Goal: Transaction & Acquisition: Purchase product/service

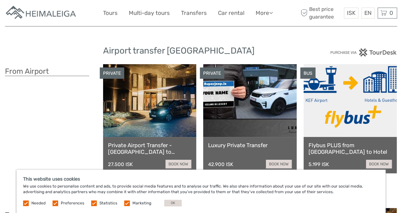
scroll to position [33, 0]
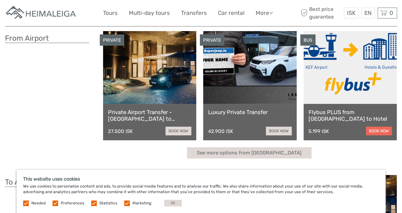
click at [371, 127] on link "book now" at bounding box center [379, 130] width 26 height 9
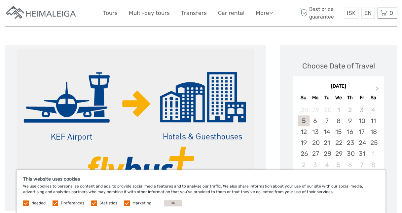
scroll to position [66, 0]
click at [315, 121] on div "6" at bounding box center [315, 120] width 12 height 11
click at [165, 202] on button "OK" at bounding box center [173, 202] width 18 height 7
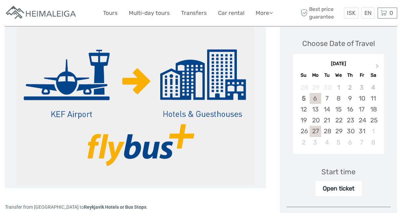
scroll to position [99, 0]
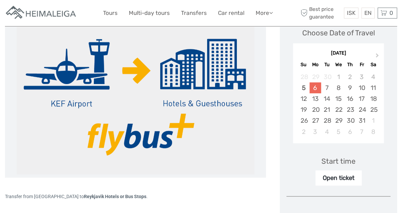
click at [315, 86] on div "6" at bounding box center [315, 87] width 12 height 11
click at [354, 10] on span "ISK" at bounding box center [351, 13] width 9 height 7
click at [343, 36] on link "€" at bounding box center [346, 40] width 22 height 12
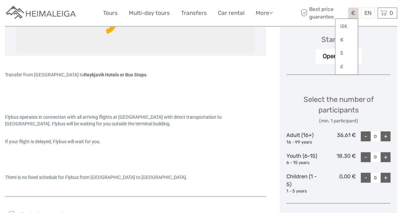
scroll to position [231, 0]
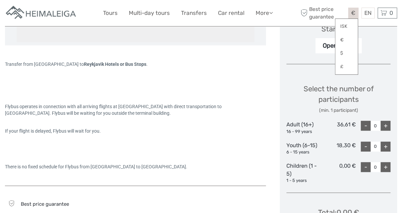
click at [388, 124] on div "+" at bounding box center [385, 126] width 10 height 10
type input "1"
click at [385, 145] on div "+" at bounding box center [385, 146] width 10 height 10
type input "2"
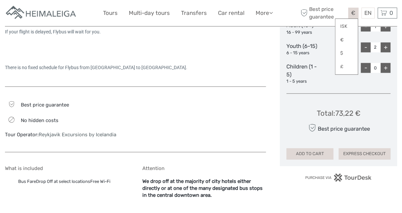
scroll to position [363, 0]
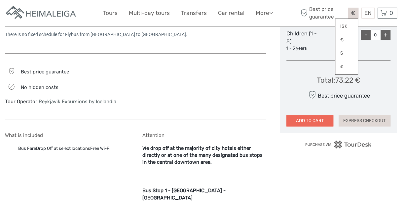
click at [322, 116] on button "ADD TO CART" at bounding box center [309, 120] width 47 height 11
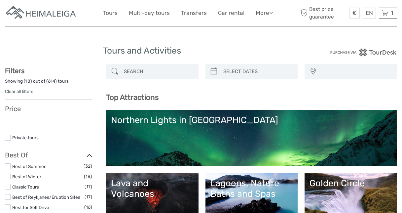
select select
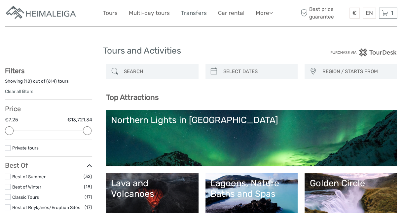
click at [191, 12] on link "Transfers" at bounding box center [194, 13] width 26 height 10
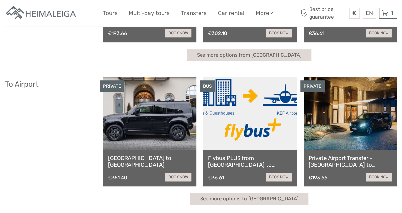
scroll to position [132, 0]
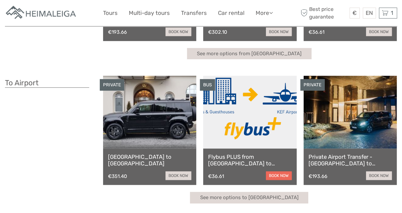
click at [281, 173] on link "book now" at bounding box center [279, 175] width 26 height 9
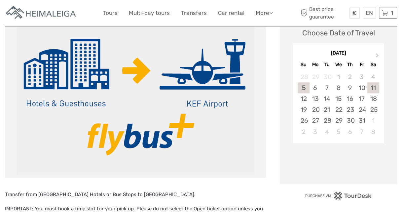
click at [373, 88] on div "11" at bounding box center [373, 87] width 12 height 11
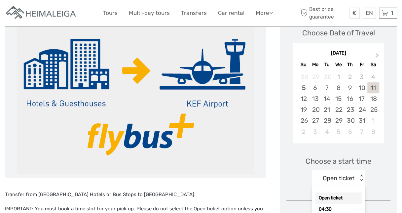
scroll to position [124, 0]
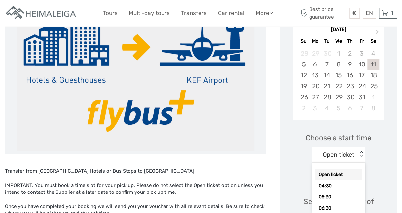
click at [361, 162] on div "option Open ticket selected, 1 of 17. 17 results available. Use Up and Down to …" at bounding box center [338, 155] width 53 height 16
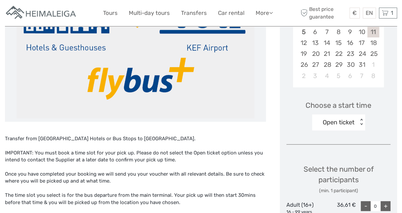
scroll to position [165, 0]
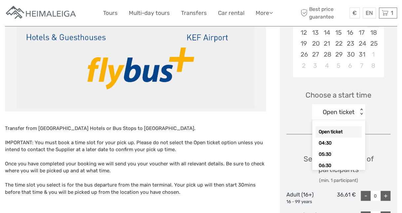
click at [360, 113] on div "< >" at bounding box center [361, 111] width 6 height 7
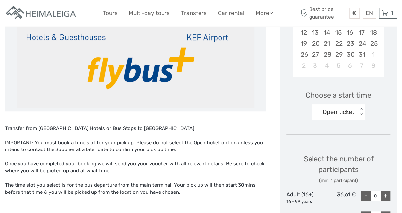
scroll to position [198, 0]
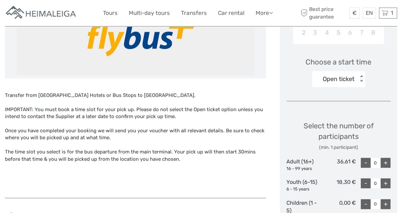
click at [360, 76] on div "< >" at bounding box center [361, 78] width 6 height 7
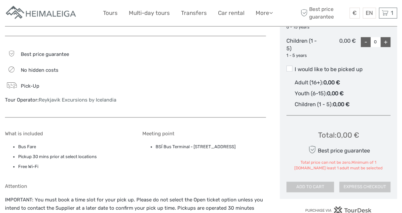
scroll to position [231, 0]
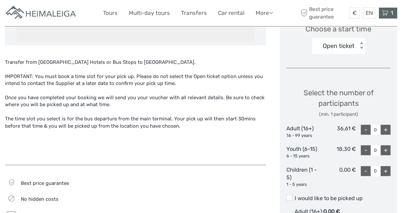
click at [382, 13] on icon at bounding box center [385, 13] width 7 height 8
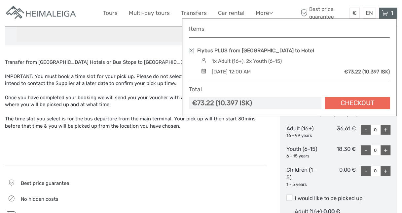
click at [350, 102] on link "Checkout" at bounding box center [357, 103] width 65 height 12
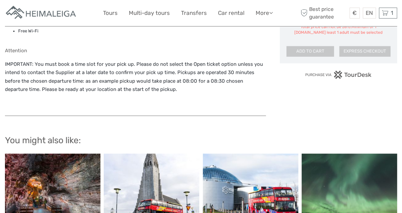
scroll to position [497, 0]
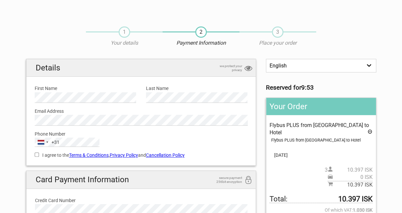
click at [72, 88] on label "First Name" at bounding box center [85, 88] width 101 height 7
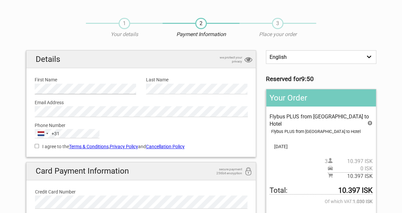
scroll to position [33, 0]
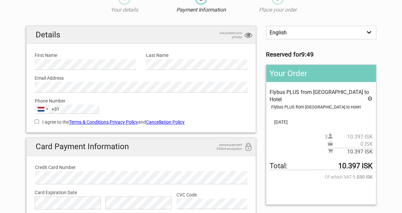
click at [37, 122] on input "I agree to the Terms & Conditions , Privacy Policy and Cancellation Policy" at bounding box center [37, 121] width 4 height 4
checkbox input "true"
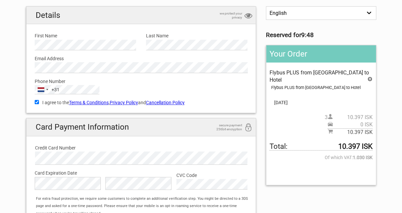
scroll to position [66, 0]
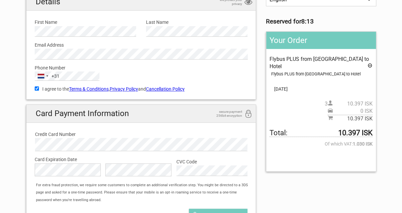
click at [150, 131] on label "Credit Card Number" at bounding box center [141, 133] width 212 height 7
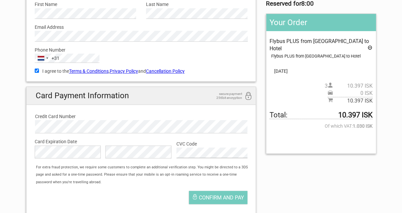
scroll to position [99, 0]
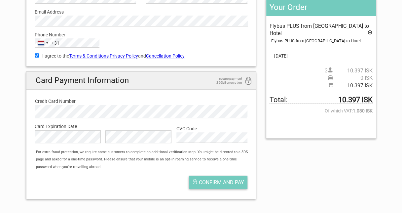
click at [209, 185] on button "Confirm and pay" at bounding box center [218, 181] width 58 height 13
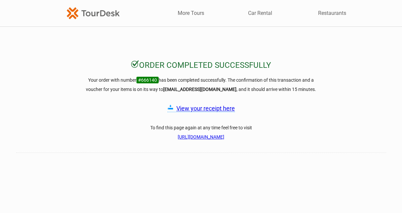
click at [206, 107] on link "View your receipt here" at bounding box center [205, 108] width 58 height 7
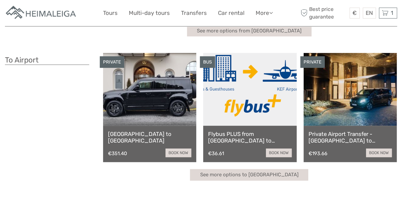
scroll to position [165, 0]
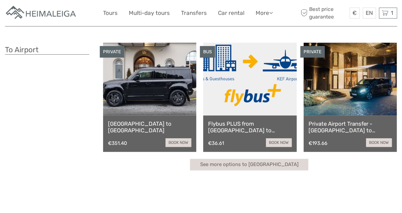
click at [251, 115] on div "Flybus PLUS from [GEOGRAPHIC_DATA] to [GEOGRAPHIC_DATA] €36.61 book now" at bounding box center [249, 133] width 93 height 36
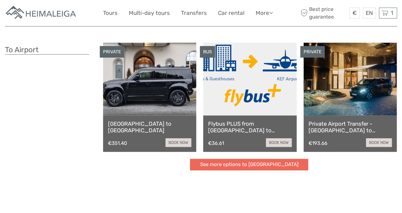
click at [250, 163] on link "See more options to [GEOGRAPHIC_DATA]" at bounding box center [249, 165] width 118 height 12
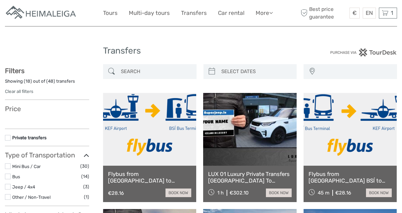
select select
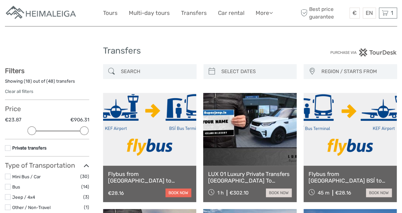
click at [177, 190] on link "book now" at bounding box center [178, 192] width 26 height 9
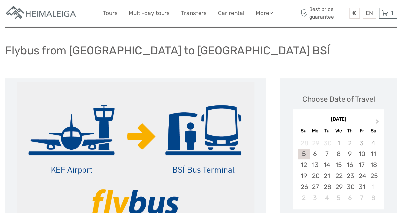
scroll to position [66, 0]
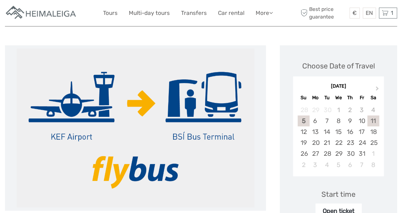
click at [373, 118] on div "11" at bounding box center [373, 120] width 12 height 11
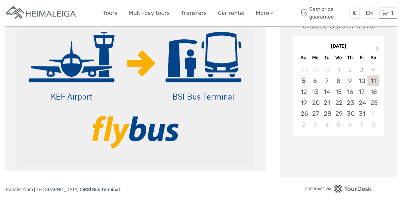
scroll to position [132, 0]
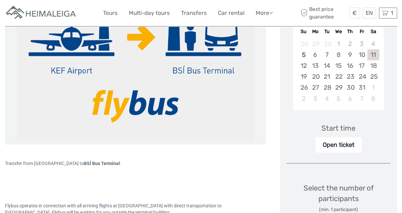
click at [344, 144] on div "Open ticket" at bounding box center [338, 144] width 46 height 15
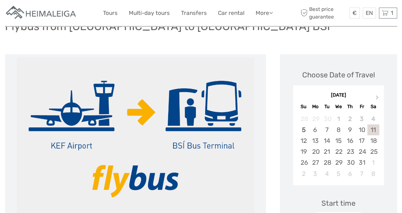
scroll to position [0, 0]
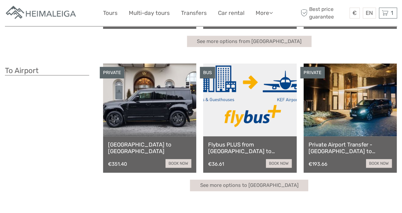
scroll to position [165, 0]
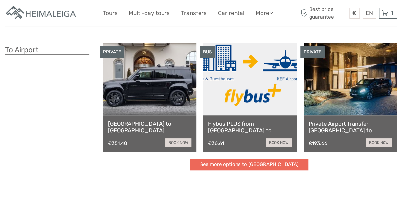
click at [240, 163] on link "See more options to [GEOGRAPHIC_DATA]" at bounding box center [249, 165] width 118 height 12
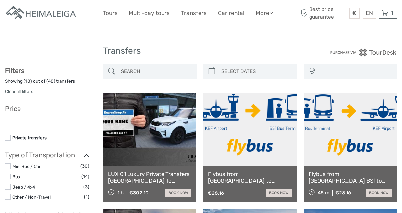
select select
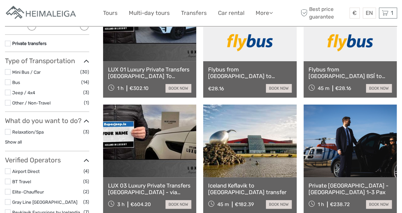
scroll to position [66, 0]
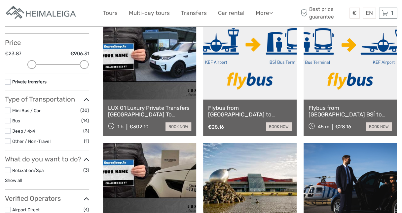
click at [343, 110] on link "Flybus from Reykjavik BSÍ to Keflavik Airport" at bounding box center [349, 111] width 83 height 14
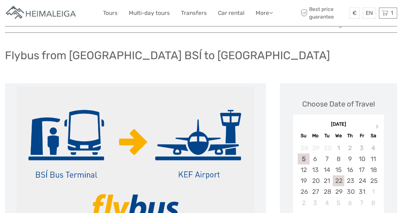
scroll to position [66, 0]
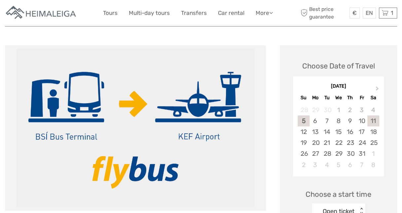
click at [375, 118] on div "11" at bounding box center [373, 120] width 12 height 11
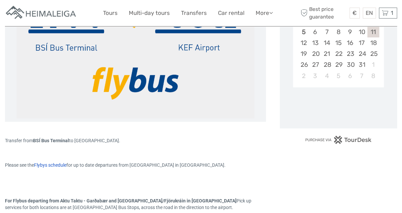
scroll to position [165, 0]
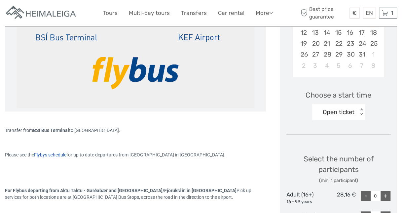
click at [348, 109] on div "Open ticket" at bounding box center [339, 112] width 32 height 9
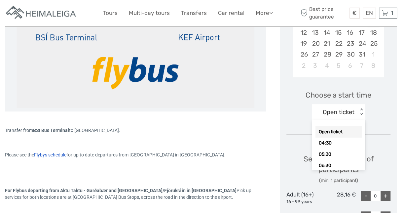
click at [241, 131] on div "Transfer from BSÍ Bus Terminal to KEF Airport." at bounding box center [135, 130] width 261 height 7
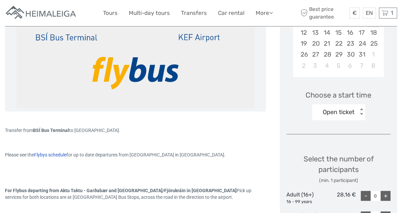
click at [51, 152] on span "Flybys schedule" at bounding box center [50, 154] width 32 height 5
